Goal: Task Accomplishment & Management: Complete application form

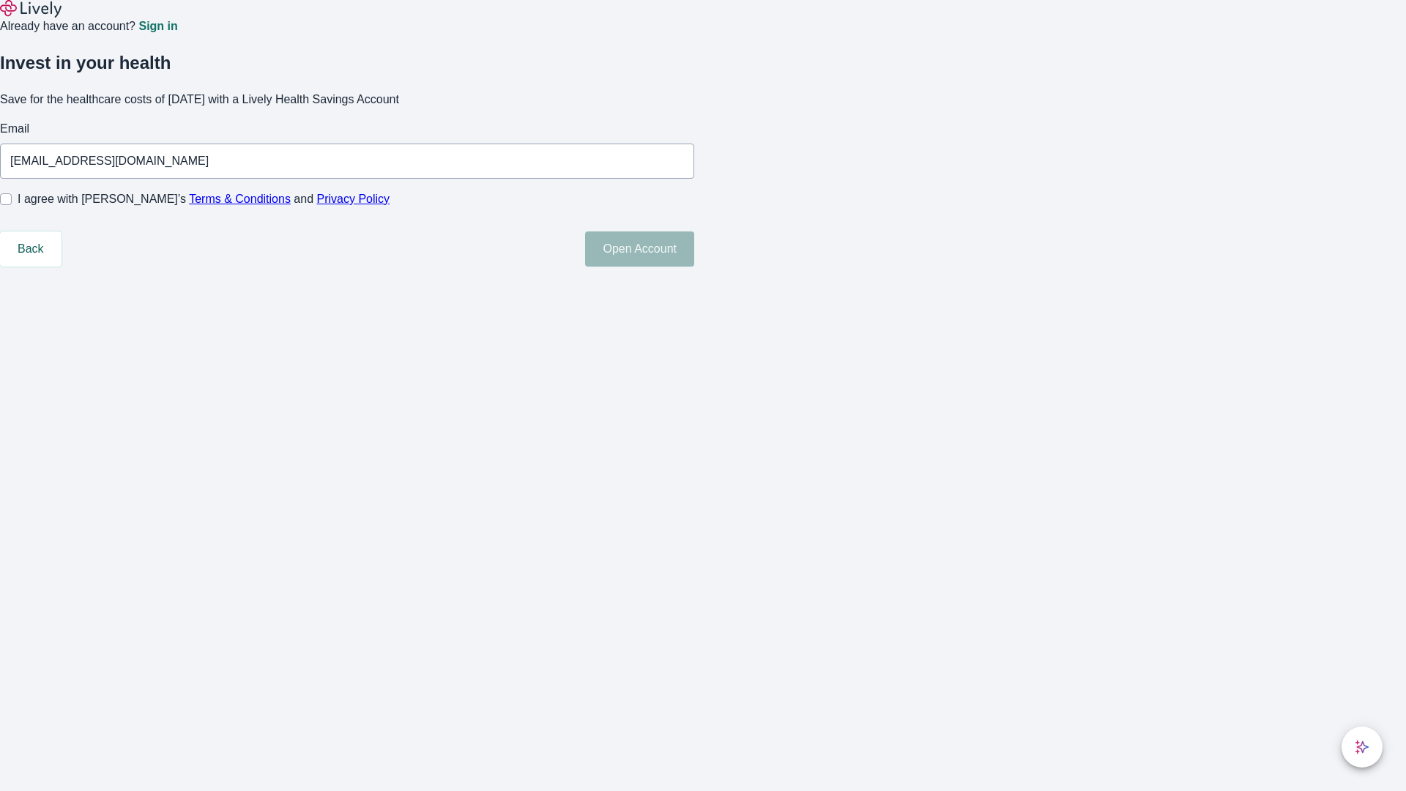
click at [12, 205] on input "I agree with Lively’s Terms & Conditions and Privacy Policy" at bounding box center [6, 199] width 12 height 12
checkbox input "true"
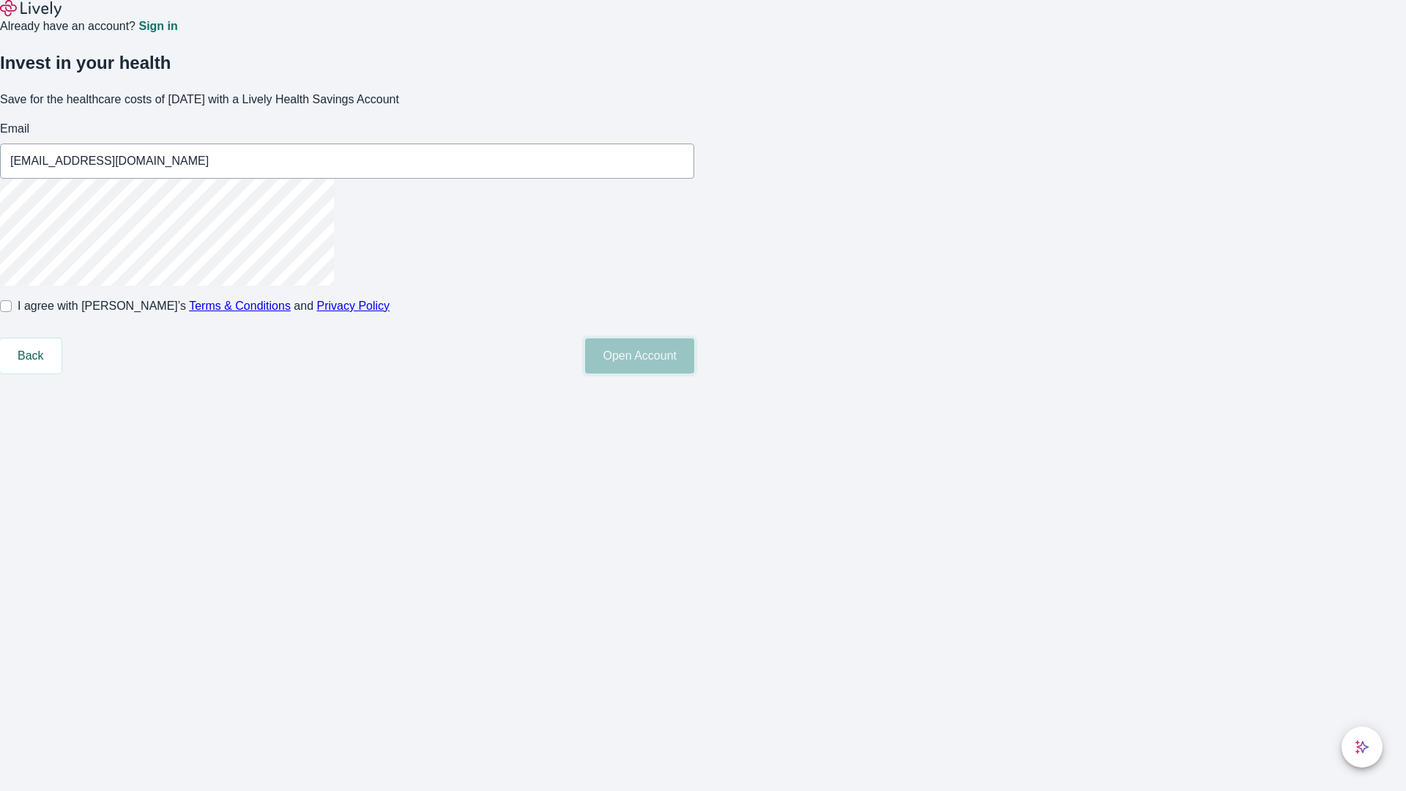
click at [694, 373] on button "Open Account" at bounding box center [639, 355] width 109 height 35
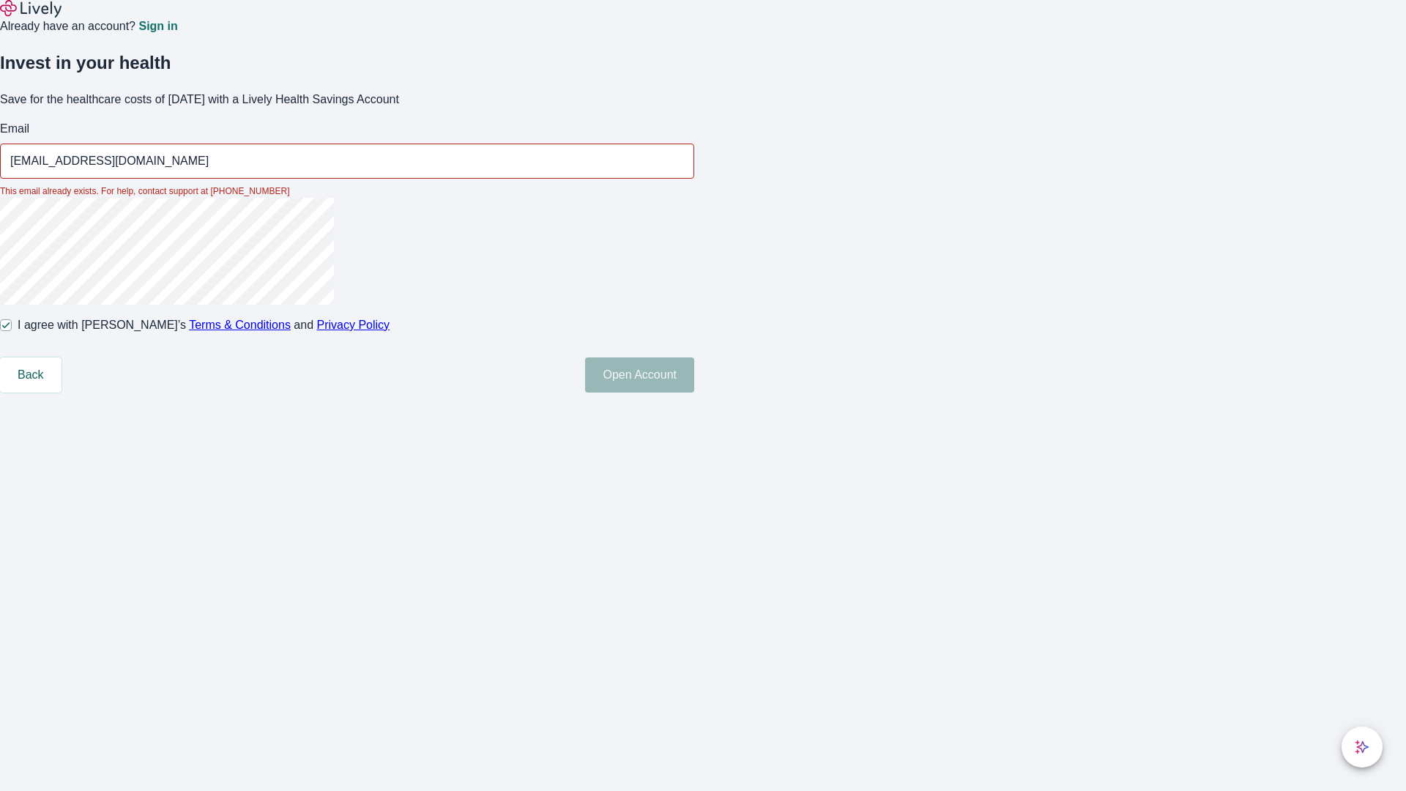
type input "[EMAIL_ADDRESS][DOMAIN_NAME]"
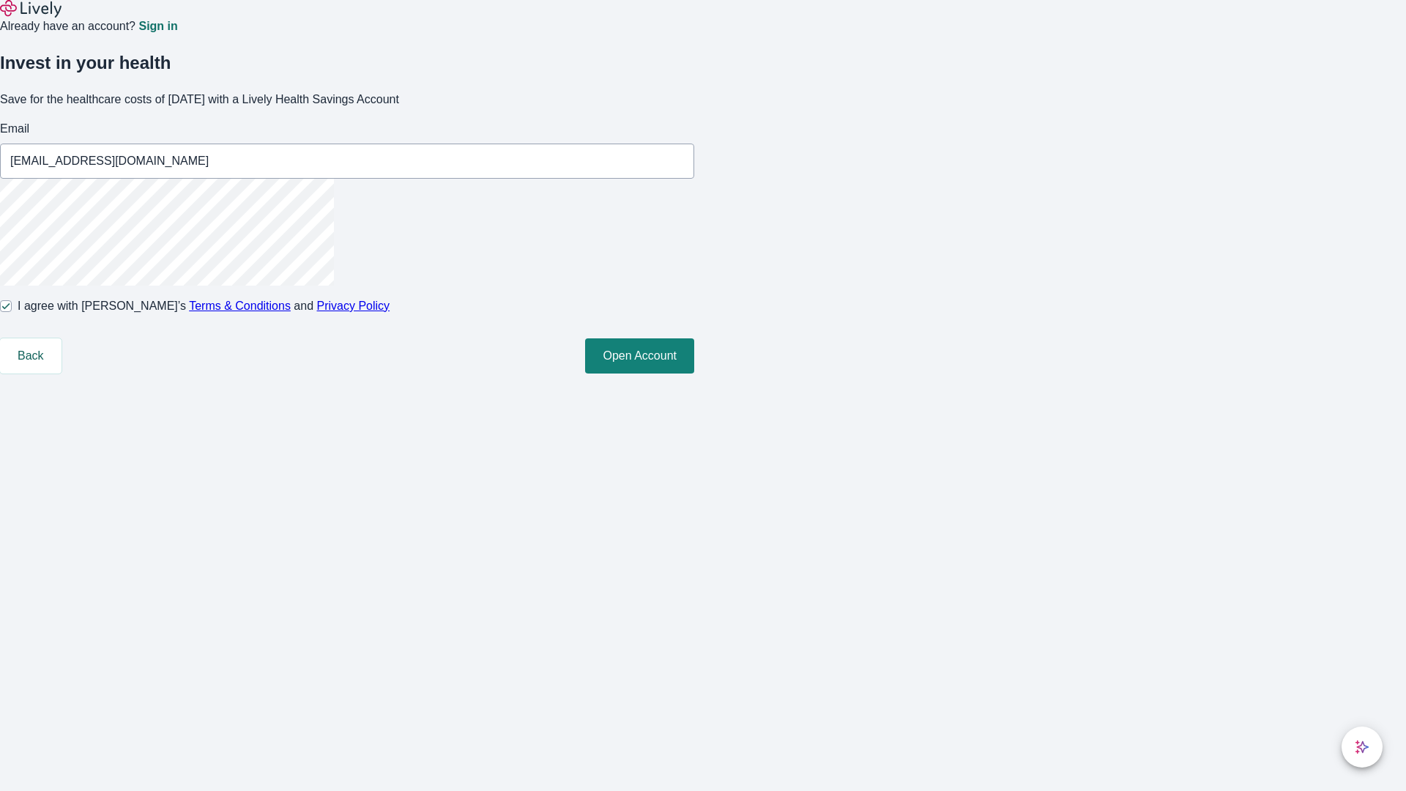
click at [12, 312] on input "I agree with Lively’s Terms & Conditions and Privacy Policy" at bounding box center [6, 306] width 12 height 12
checkbox input "false"
type input "[EMAIL_ADDRESS][DOMAIN_NAME]"
click at [12, 312] on input "I agree with Lively’s Terms & Conditions and Privacy Policy" at bounding box center [6, 306] width 12 height 12
checkbox input "true"
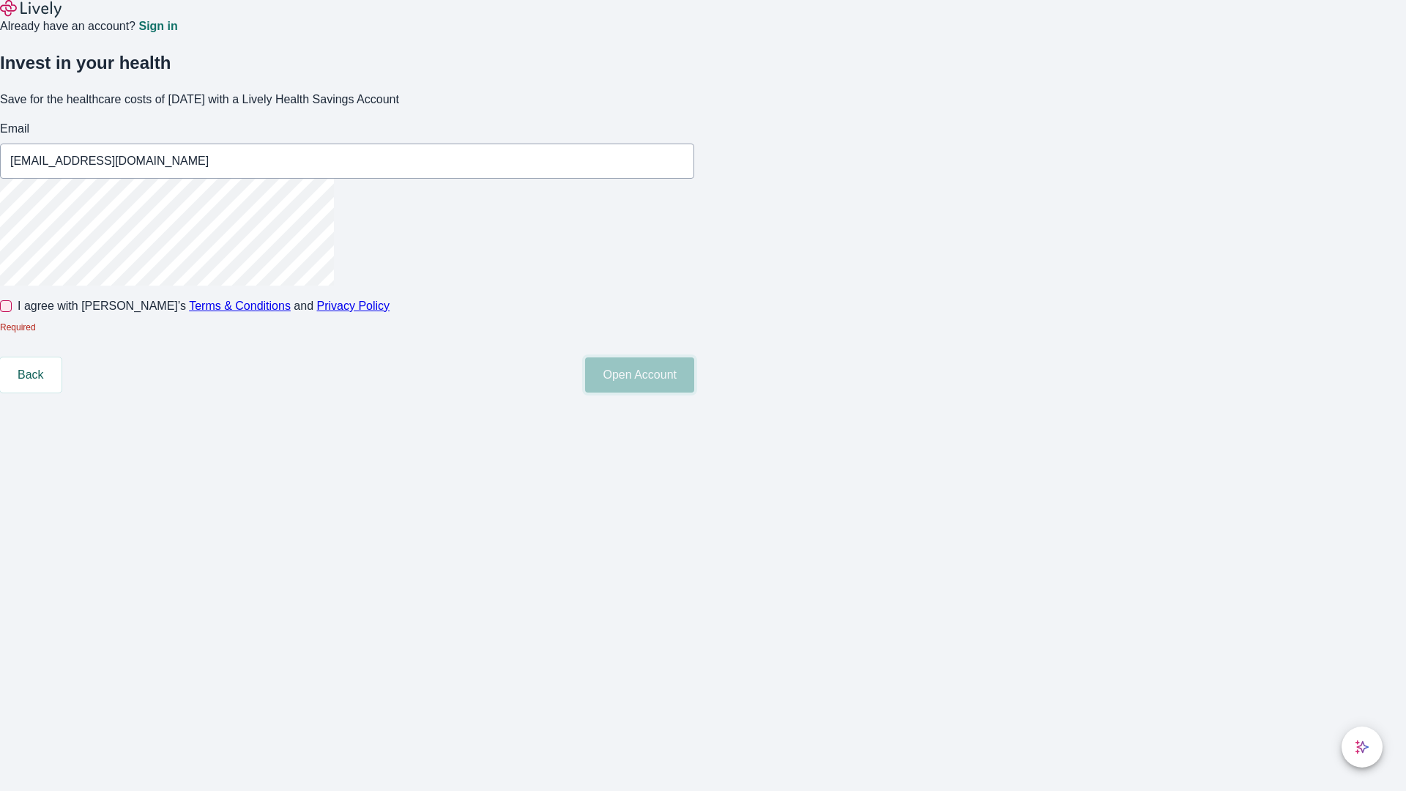
click at [694, 392] on button "Open Account" at bounding box center [639, 374] width 109 height 35
